Goal: Check status: Check status

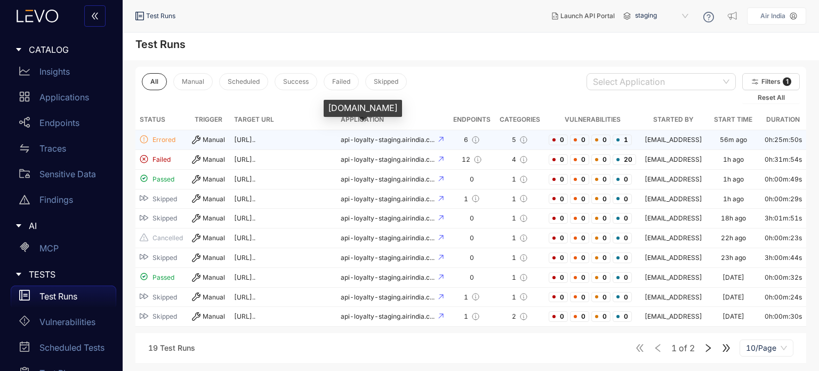
click at [430, 138] on span "api-loyalty-staging.airindia.c..." at bounding box center [388, 139] width 95 height 8
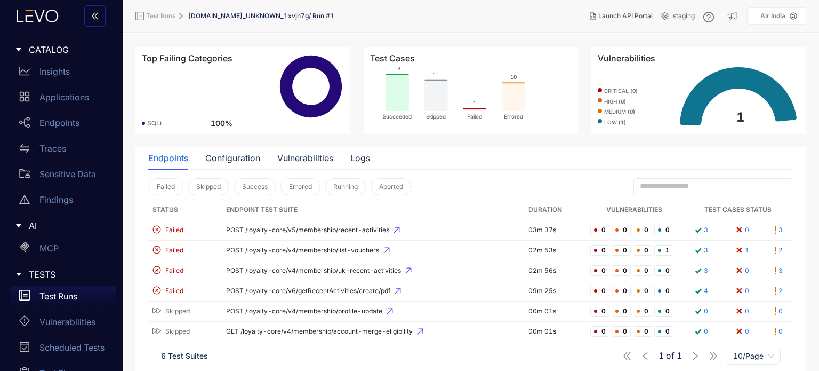
scroll to position [52, 0]
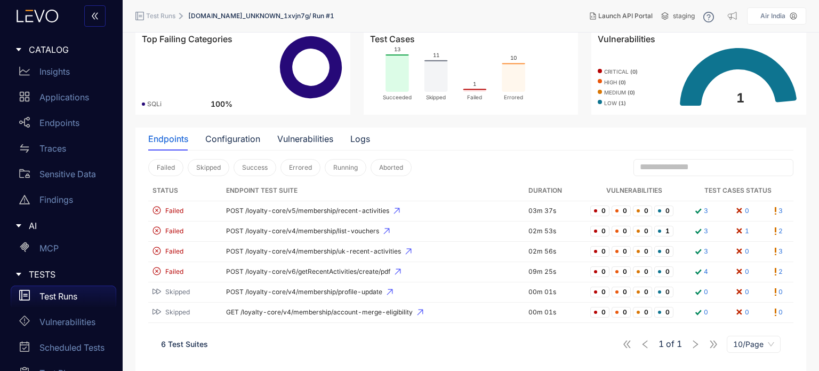
click at [520, 78] on rect at bounding box center [513, 77] width 23 height 29
click at [440, 79] on rect at bounding box center [436, 75] width 23 height 31
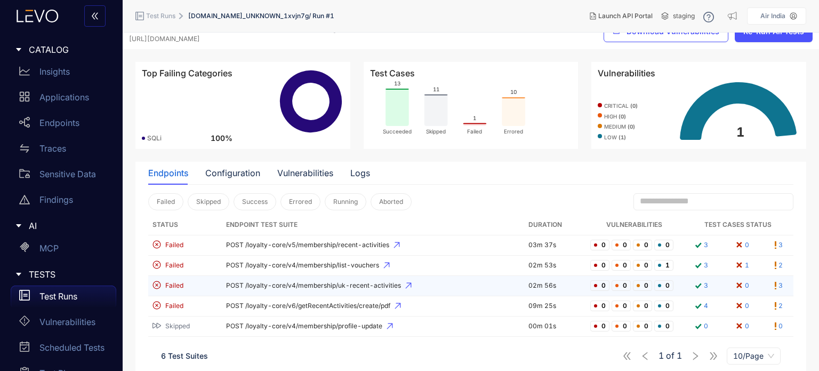
scroll to position [0, 0]
